Goal: Task Accomplishment & Management: Manage account settings

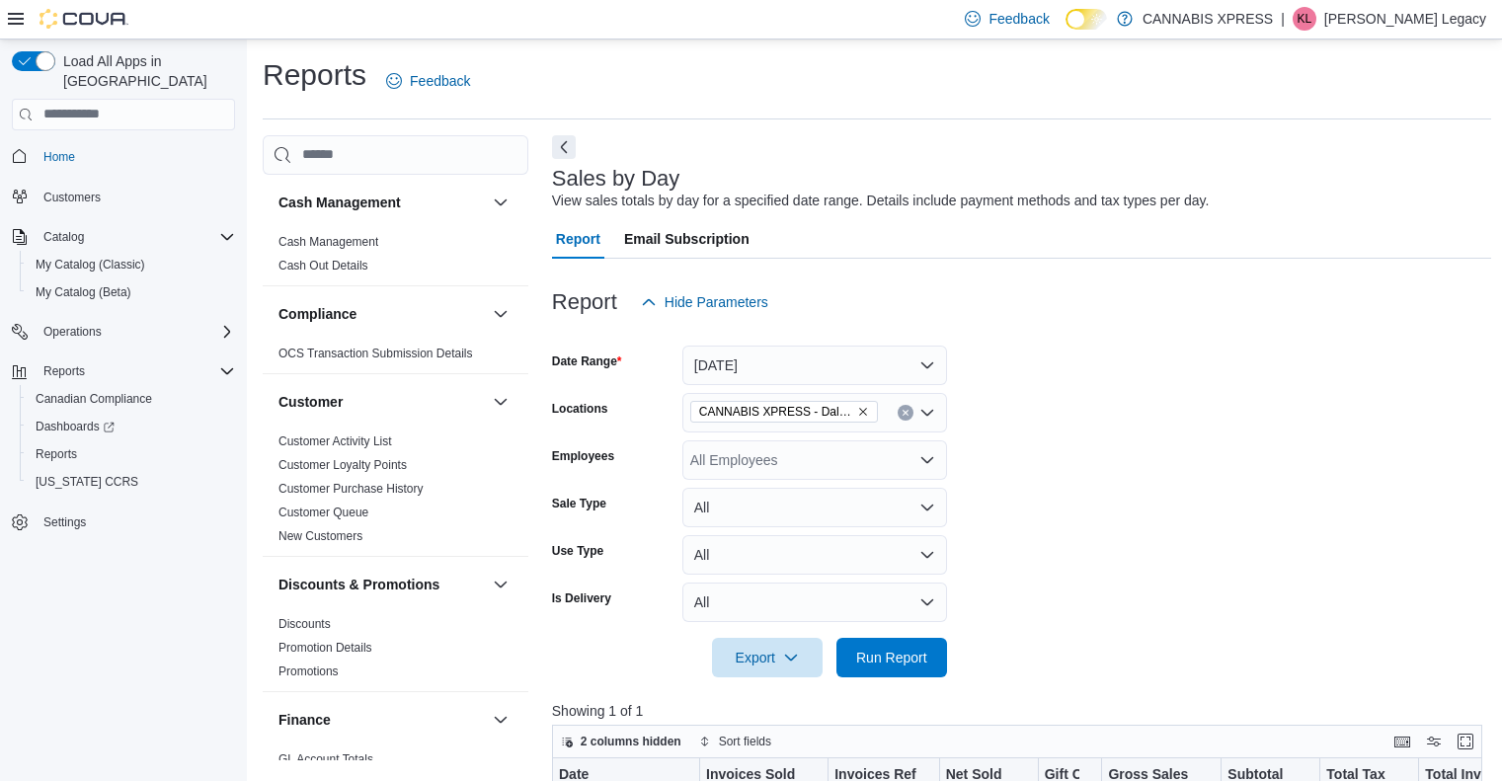
scroll to position [342, 0]
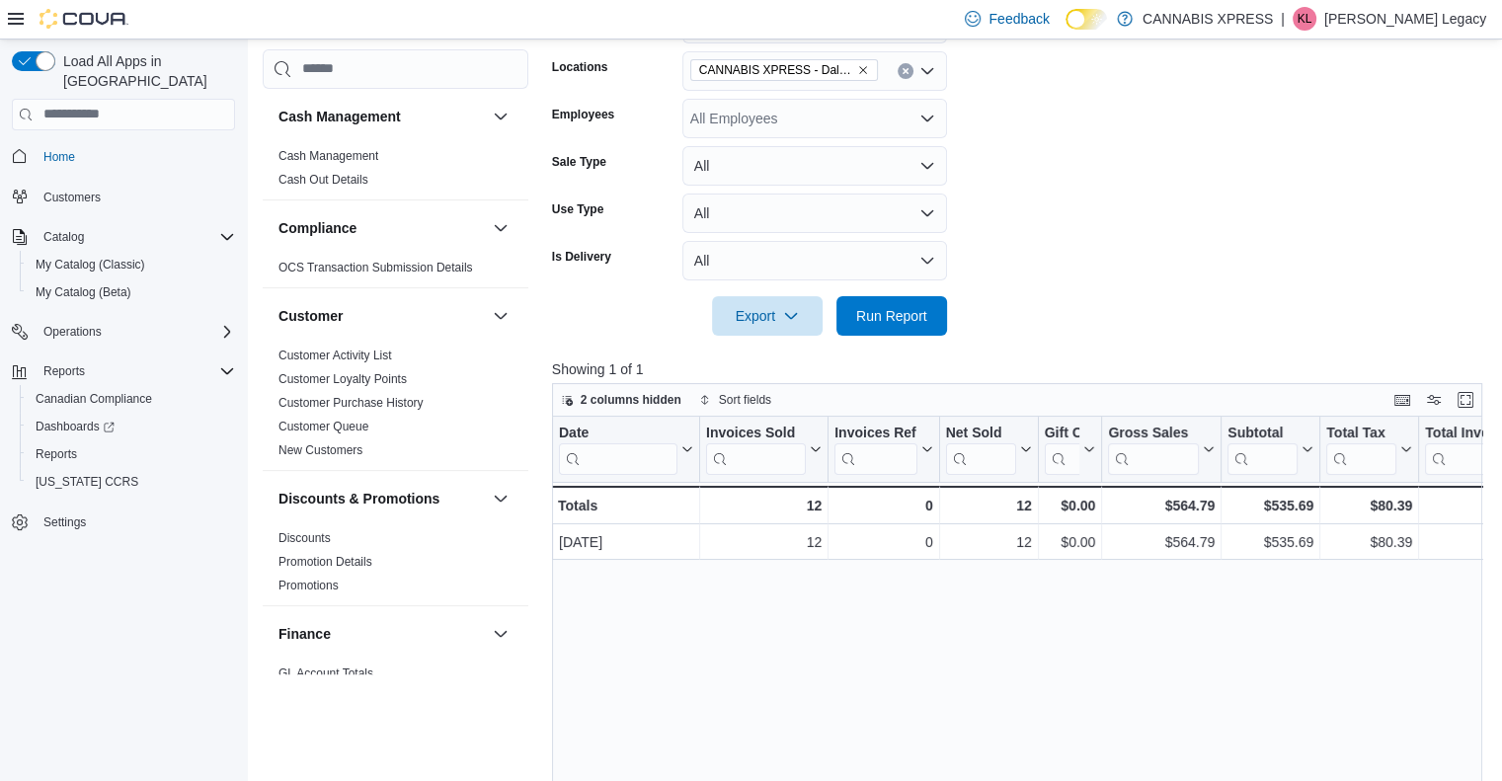
click at [1419, 24] on p "[PERSON_NAME] Legacy" at bounding box center [1405, 19] width 162 height 24
click at [1364, 209] on ul "Change Password Help Cova Learning Sign Out" at bounding box center [1386, 126] width 197 height 175
click at [1364, 208] on ul "Change Password Help Cova Learning Sign Out" at bounding box center [1386, 126] width 197 height 175
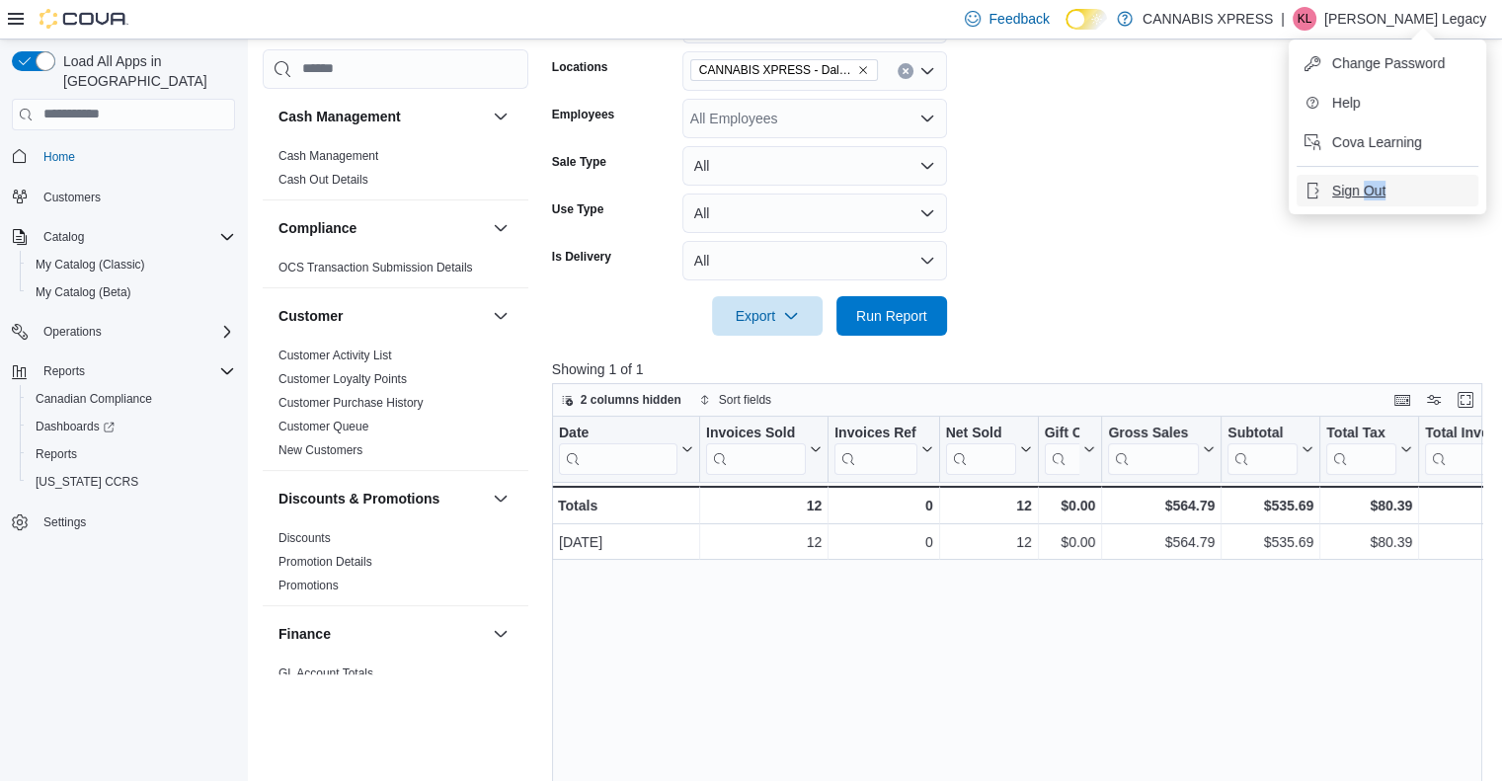
click at [1363, 202] on button "Sign Out" at bounding box center [1387, 191] width 182 height 32
